Goal: Information Seeking & Learning: Learn about a topic

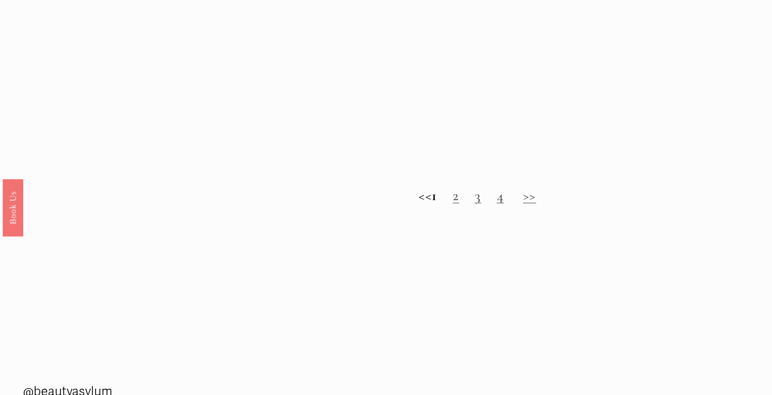
scroll to position [1042, 0]
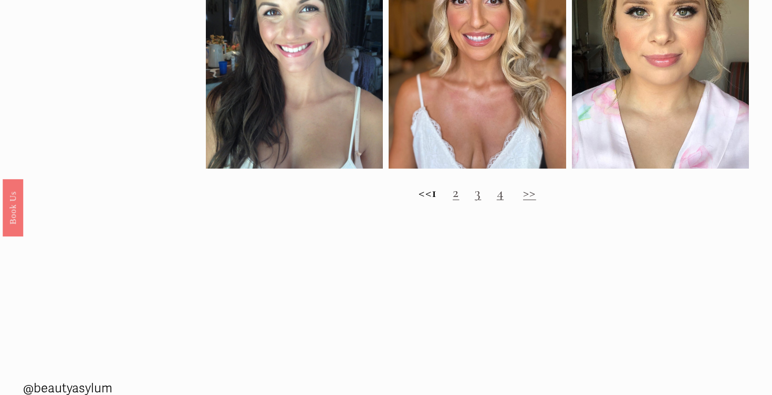
click at [459, 196] on link "2" at bounding box center [456, 192] width 6 height 17
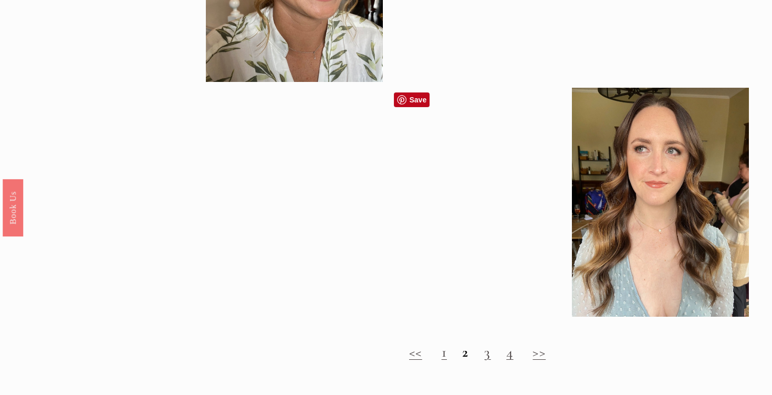
scroll to position [873, 0]
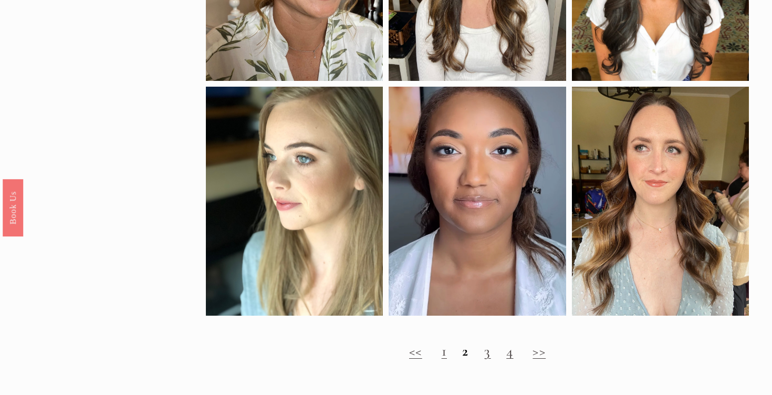
click at [489, 355] on link "3" at bounding box center [487, 351] width 6 height 17
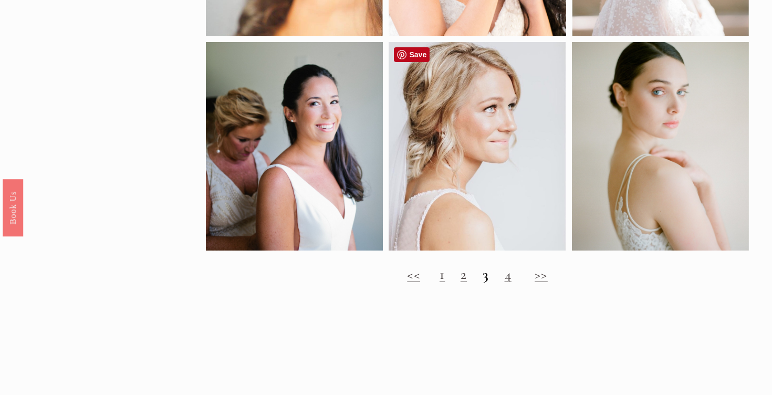
scroll to position [706, 0]
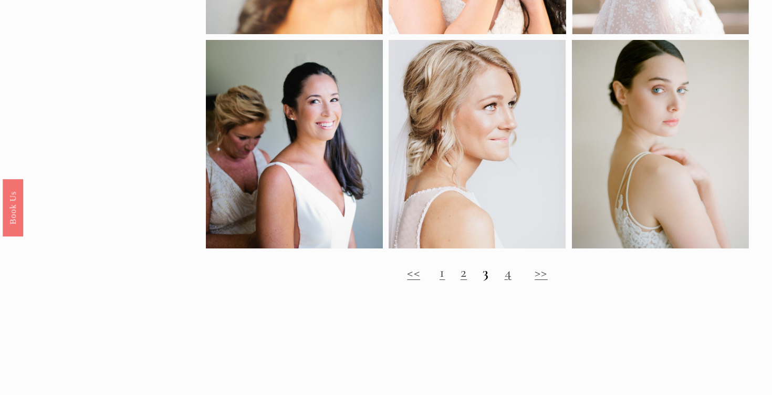
click at [509, 277] on link "4" at bounding box center [508, 272] width 7 height 17
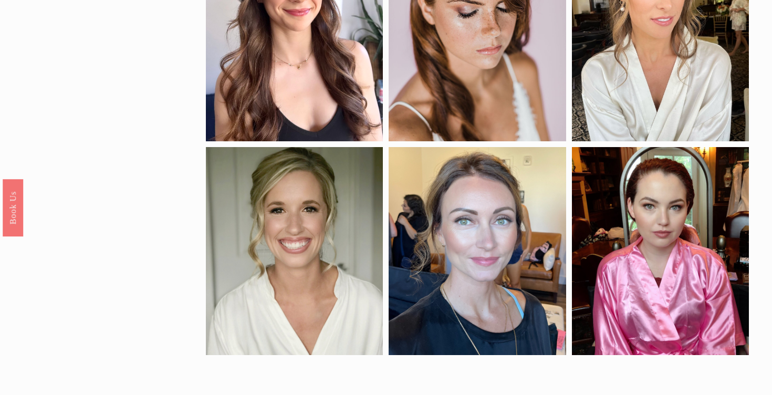
scroll to position [429, 0]
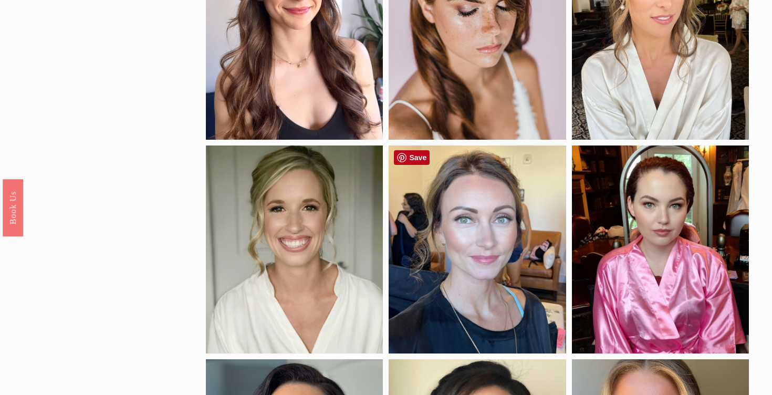
click at [506, 209] on div at bounding box center [477, 250] width 177 height 208
click at [503, 241] on div at bounding box center [477, 250] width 177 height 208
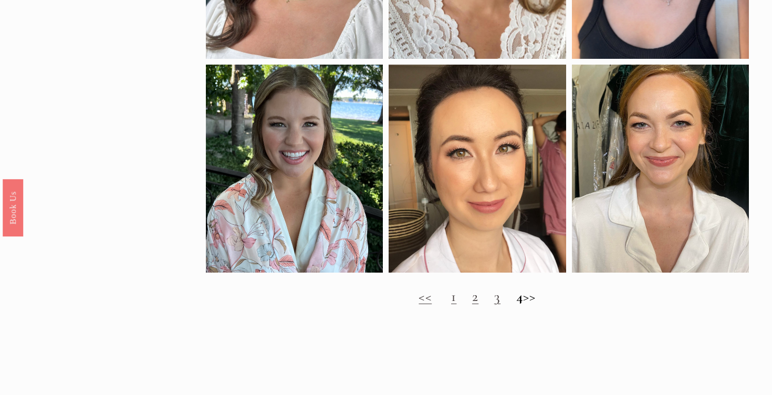
scroll to position [1034, 0]
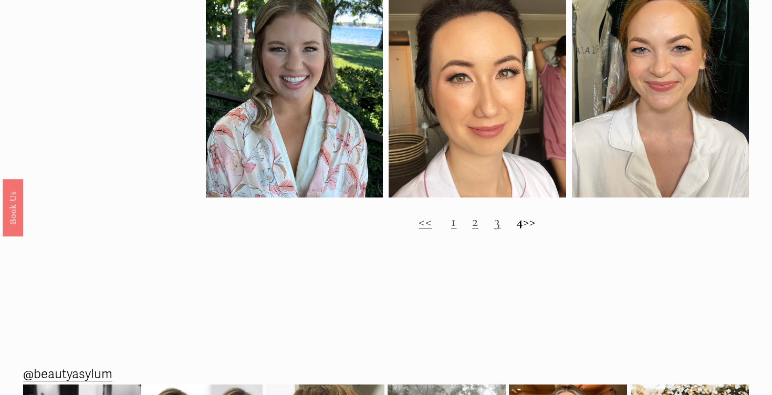
click at [446, 225] on h2 "<< 1 2 3 4 >>" at bounding box center [477, 221] width 543 height 17
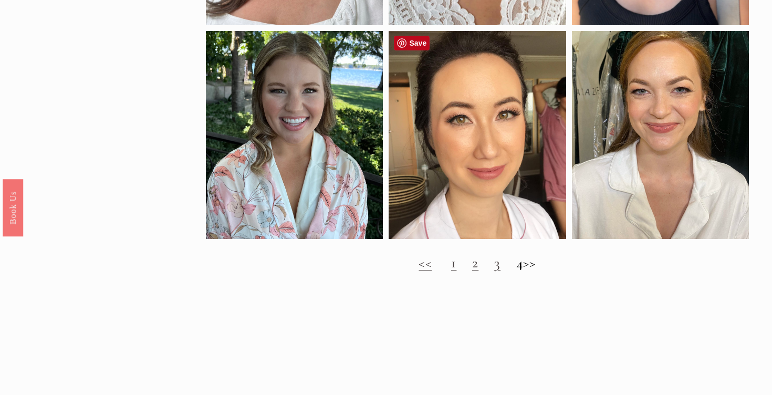
scroll to position [1004, 0]
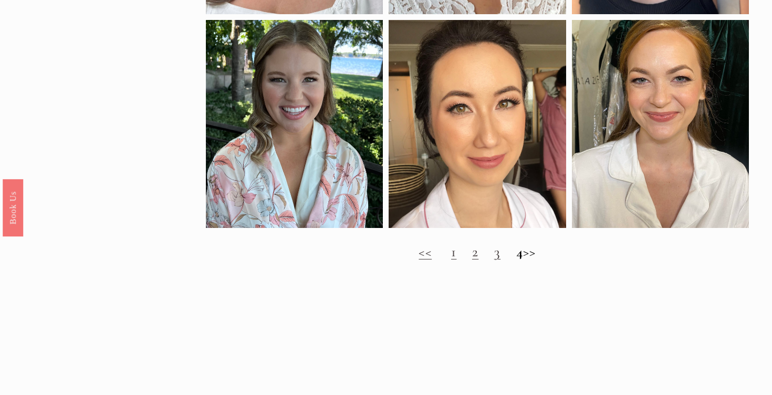
click at [447, 255] on h2 "<< 1 2 3 4 >>" at bounding box center [477, 252] width 543 height 17
click at [451, 255] on link "1" at bounding box center [453, 251] width 5 height 17
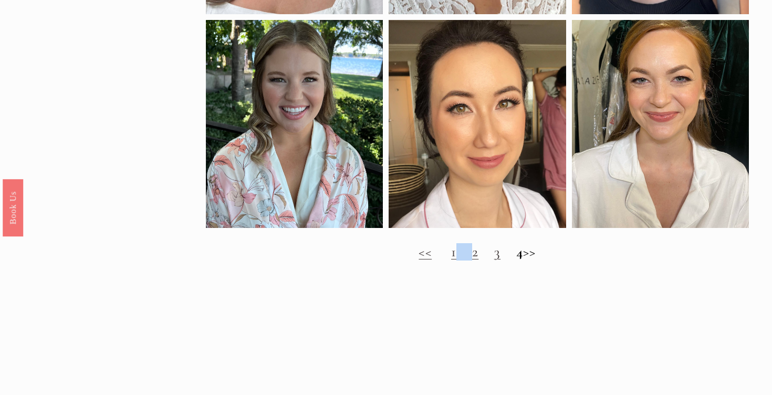
click at [451, 255] on link "1" at bounding box center [453, 251] width 5 height 17
click at [419, 253] on link "<<" at bounding box center [425, 251] width 13 height 17
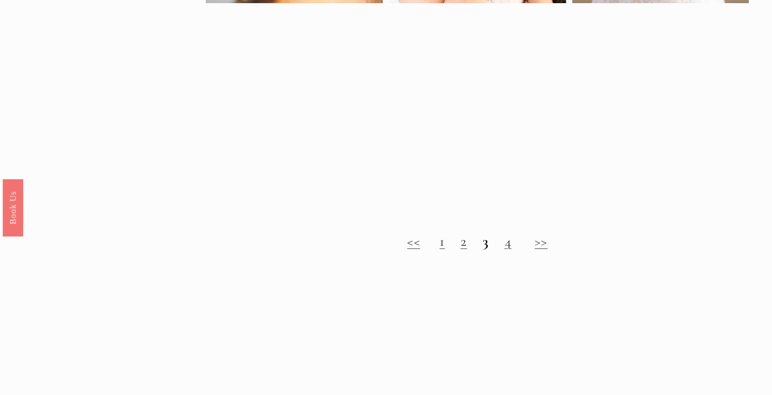
scroll to position [738, 0]
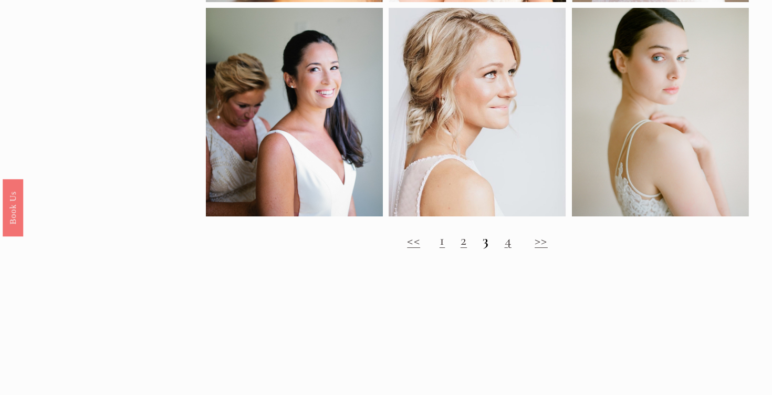
click at [463, 242] on link "2" at bounding box center [464, 240] width 6 height 17
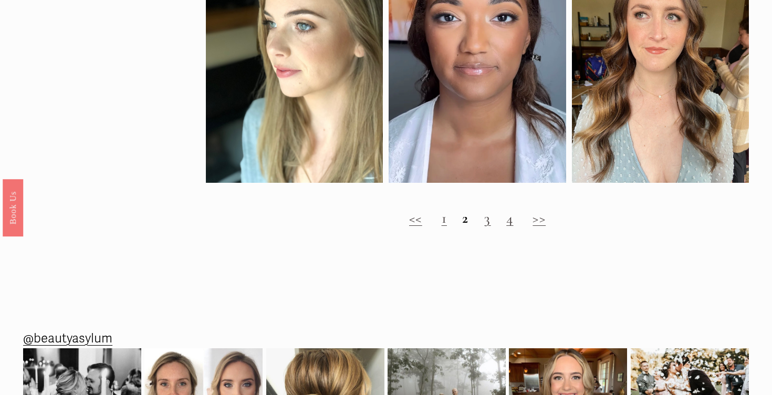
scroll to position [1011, 0]
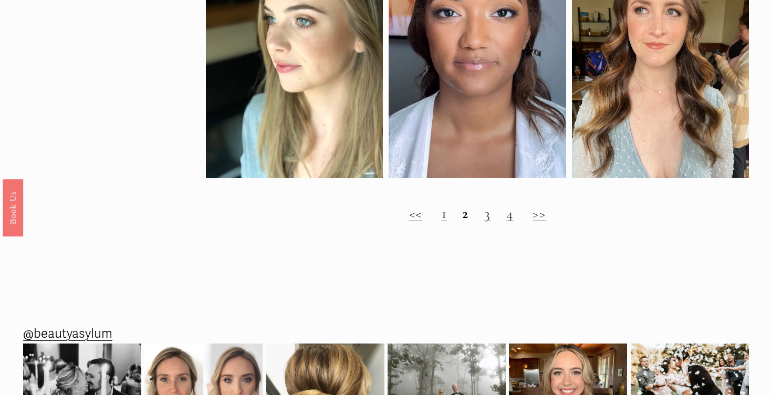
click at [485, 216] on link "3" at bounding box center [487, 213] width 6 height 17
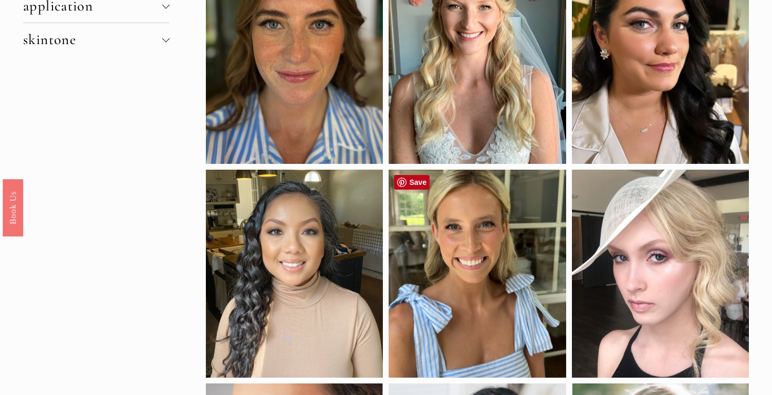
scroll to position [142, 0]
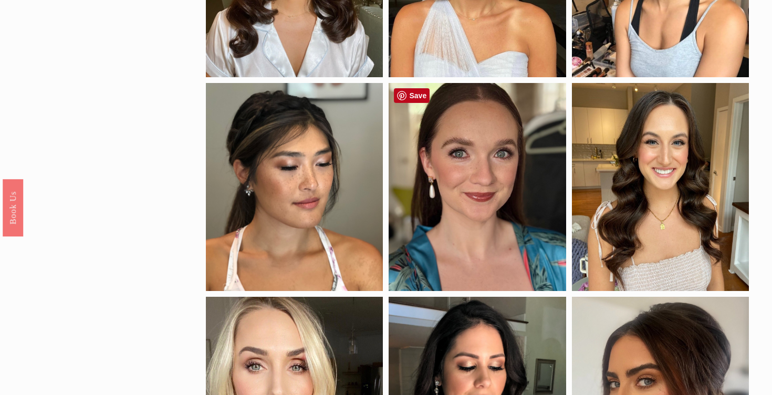
scroll to position [241, 0]
